Goal: Use online tool/utility: Utilize a website feature to perform a specific function

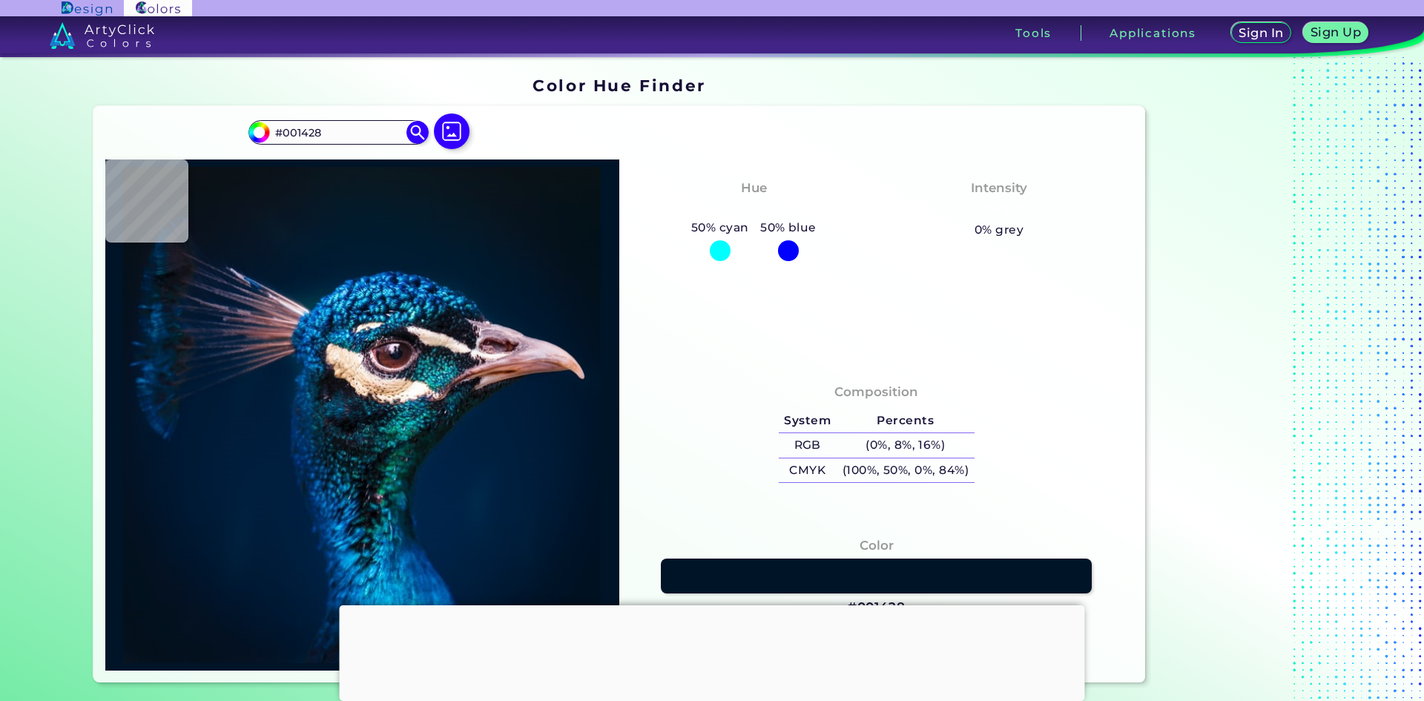
type input "#041119"
type input "#071218"
type input "#081319"
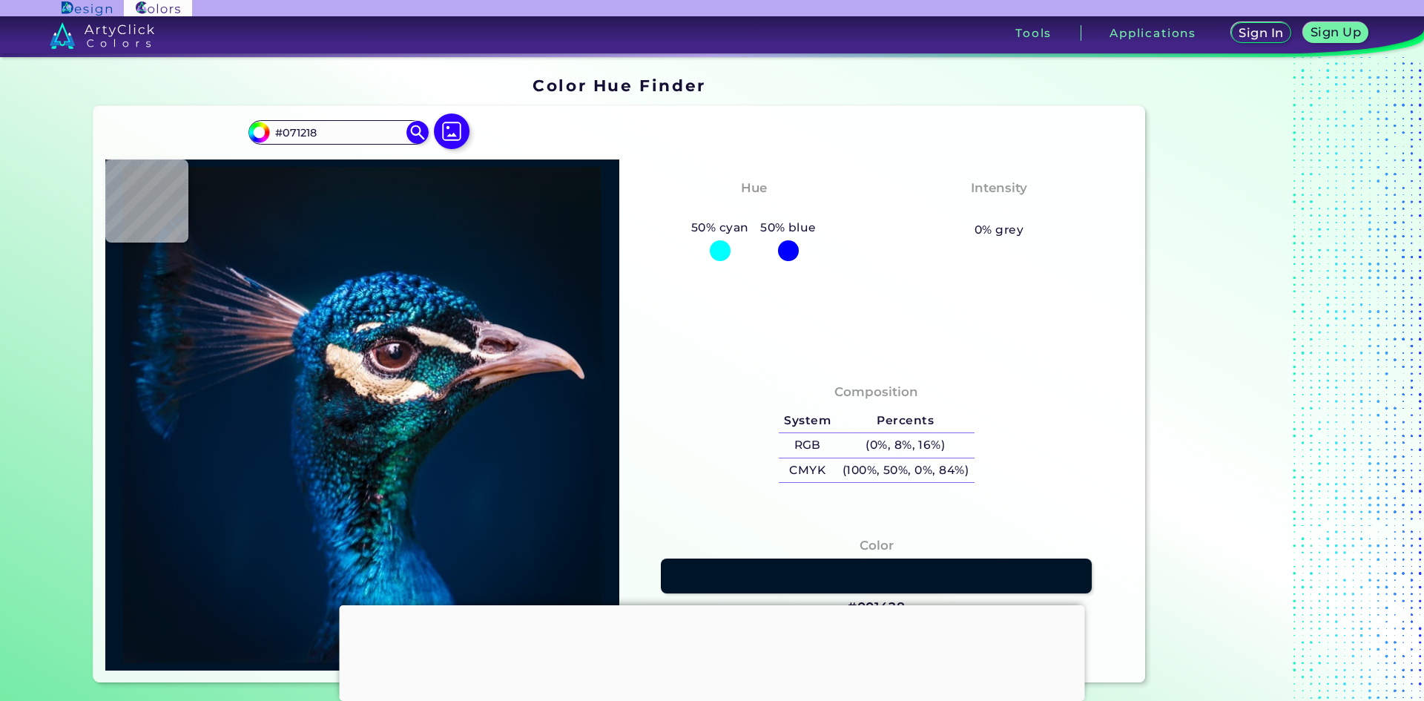
type input "#081319"
type input "#0a131a"
type input "#0A131A"
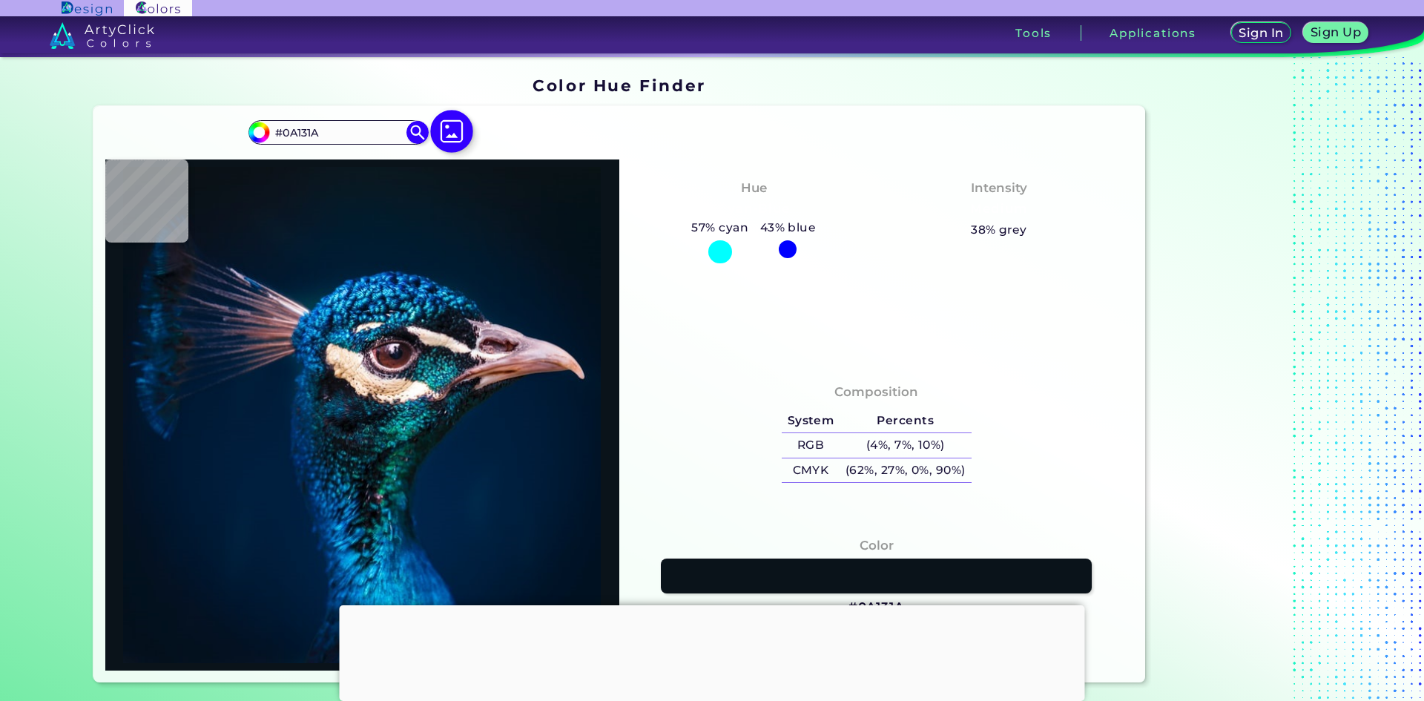
click at [452, 136] on img at bounding box center [451, 131] width 43 height 43
click at [0, 0] on input "file" at bounding box center [0, 0] width 0 height 0
type input "#041117"
type input "#071218"
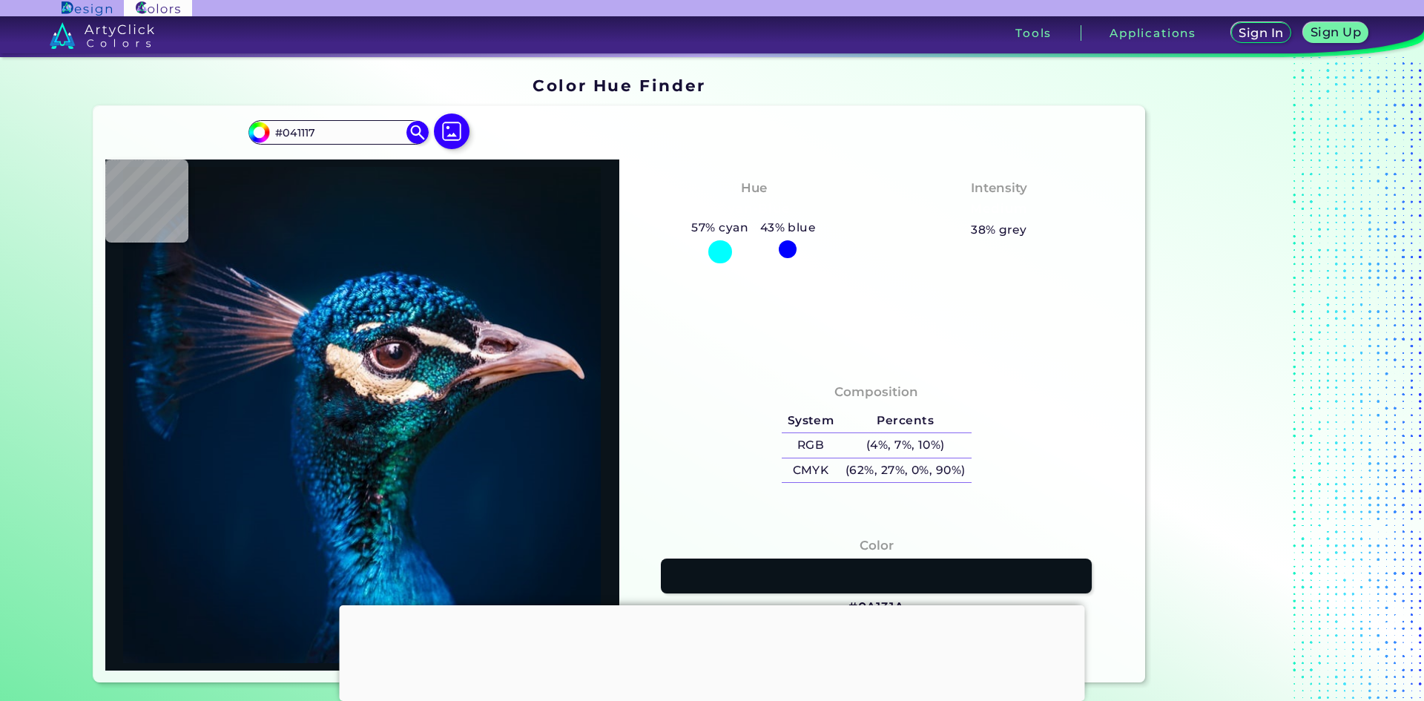
type input "#071218"
type input "#091217"
type input "#0a1117"
type input "#0A1117"
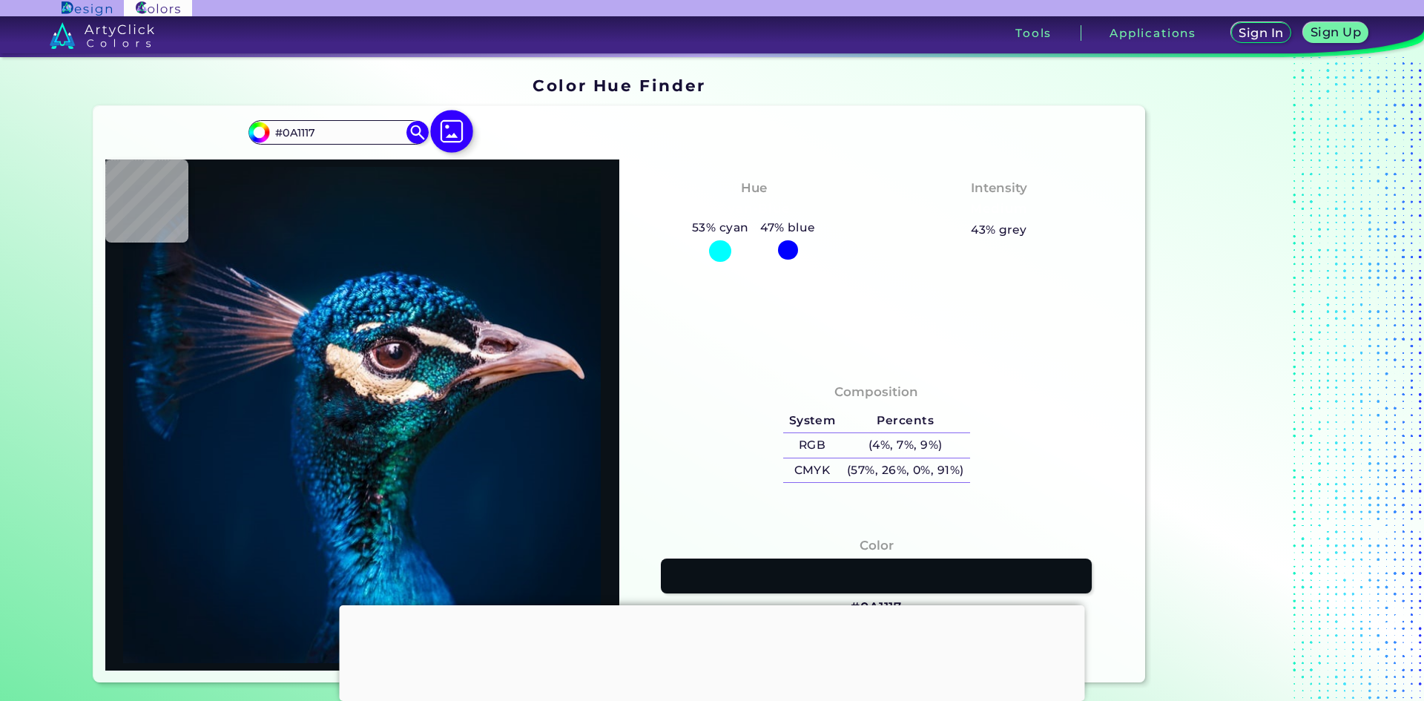
click at [446, 139] on img at bounding box center [451, 131] width 43 height 43
click at [0, 0] on input "file" at bounding box center [0, 0] width 0 height 0
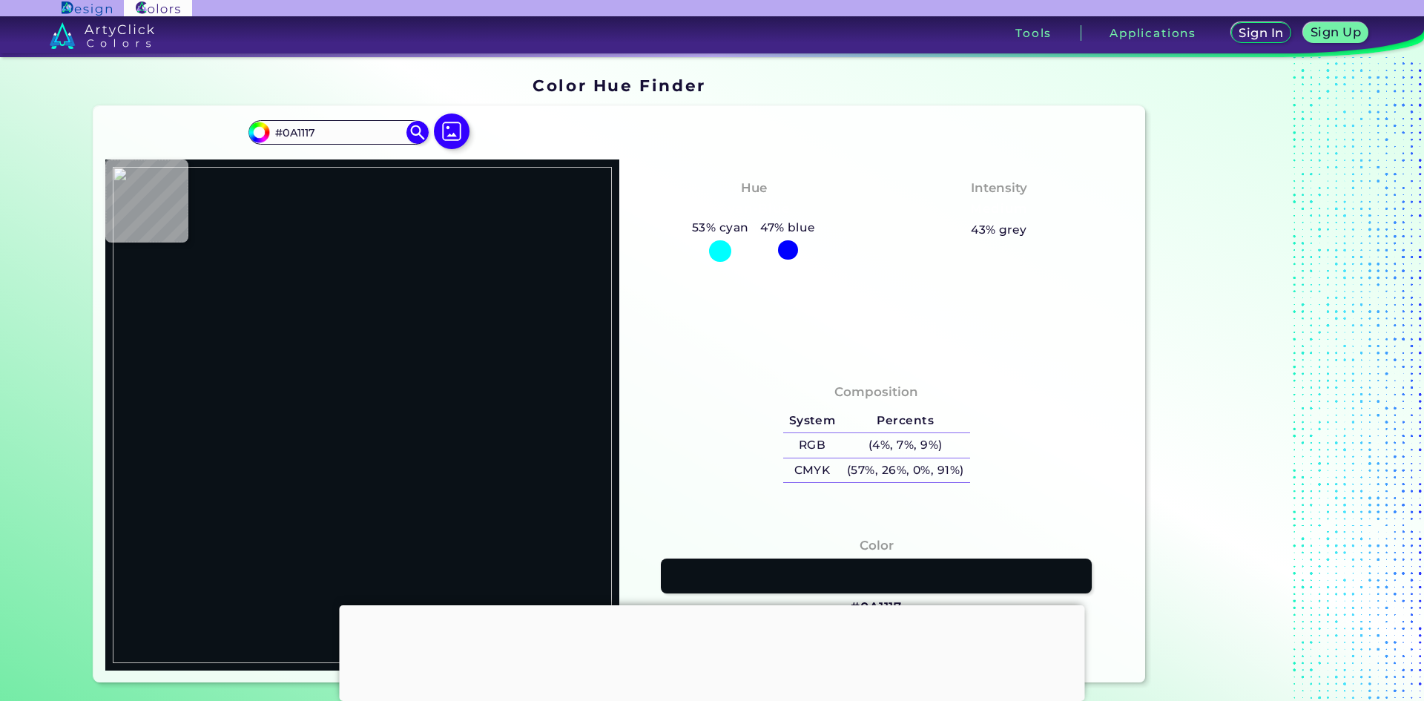
type input "#000000"
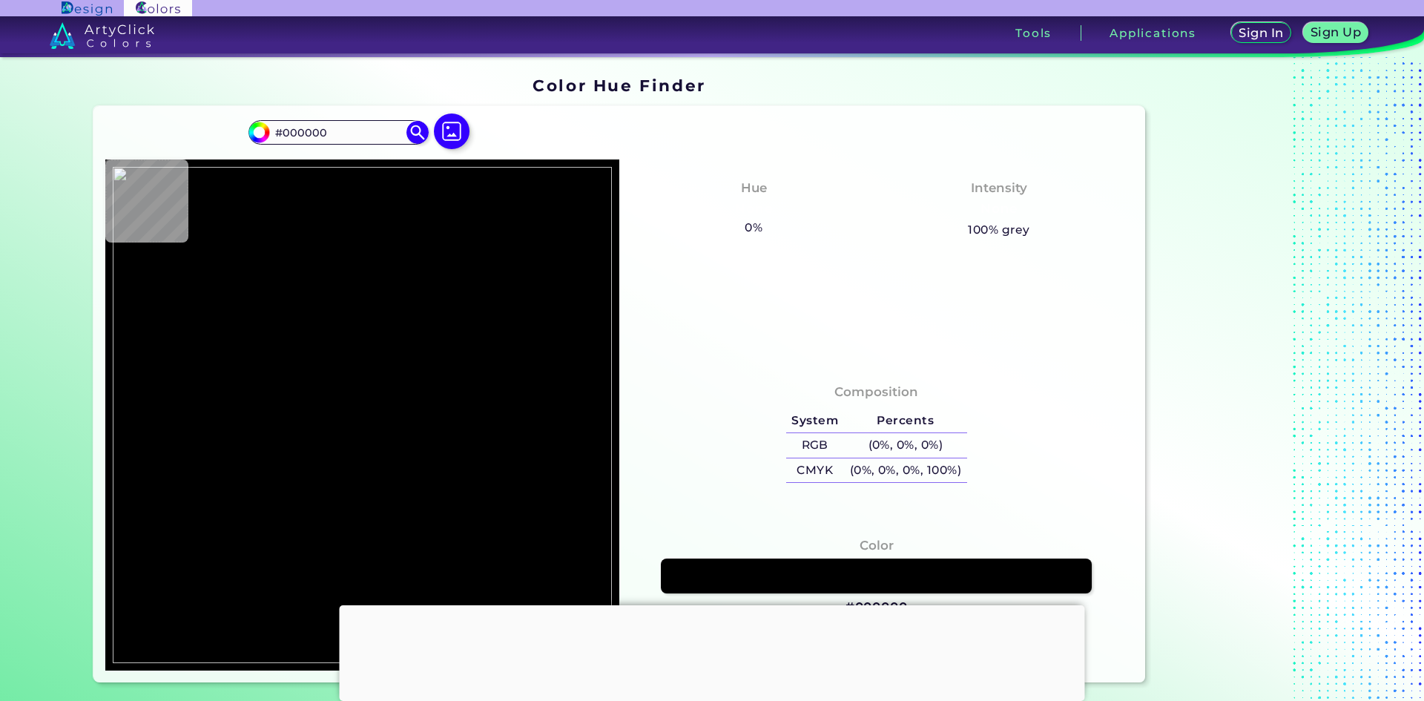
type input "#795a4a"
type input "#795A4A"
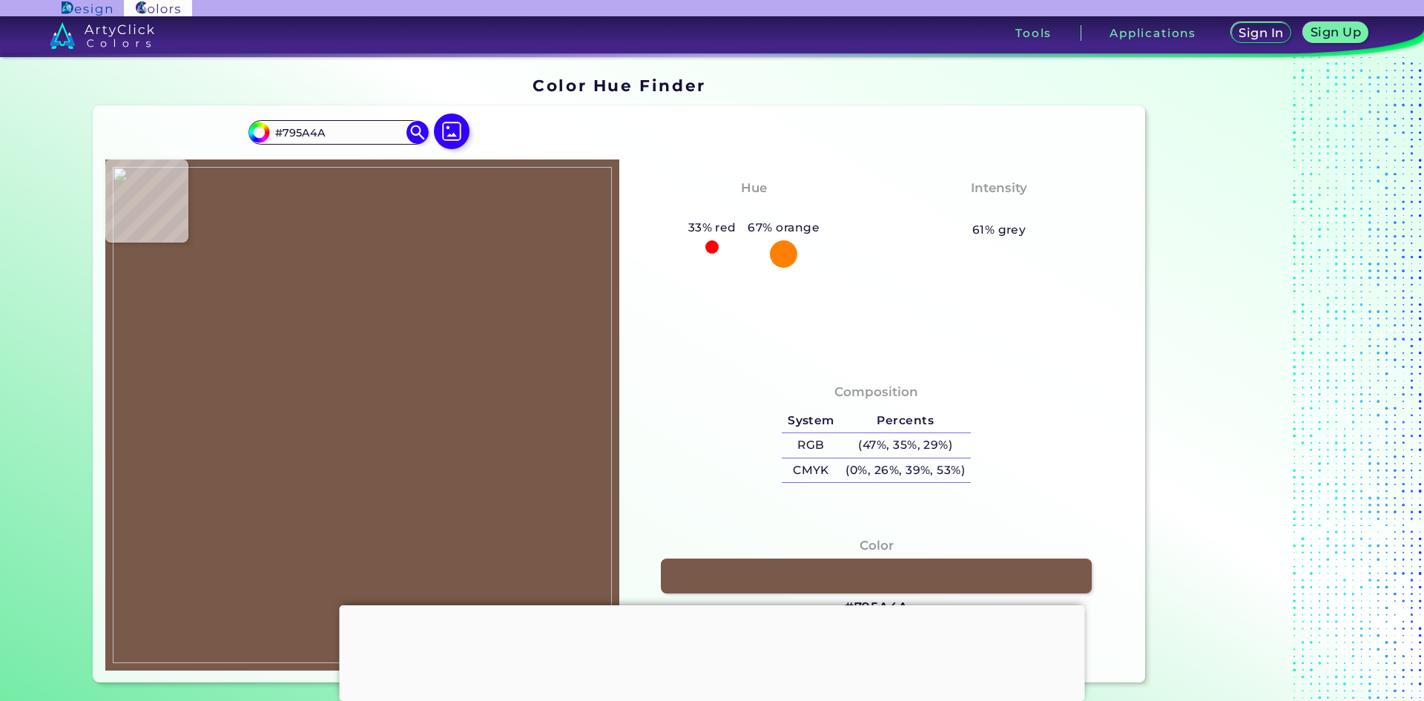
click at [355, 325] on img at bounding box center [362, 415] width 499 height 496
